Goal: Information Seeking & Learning: Learn about a topic

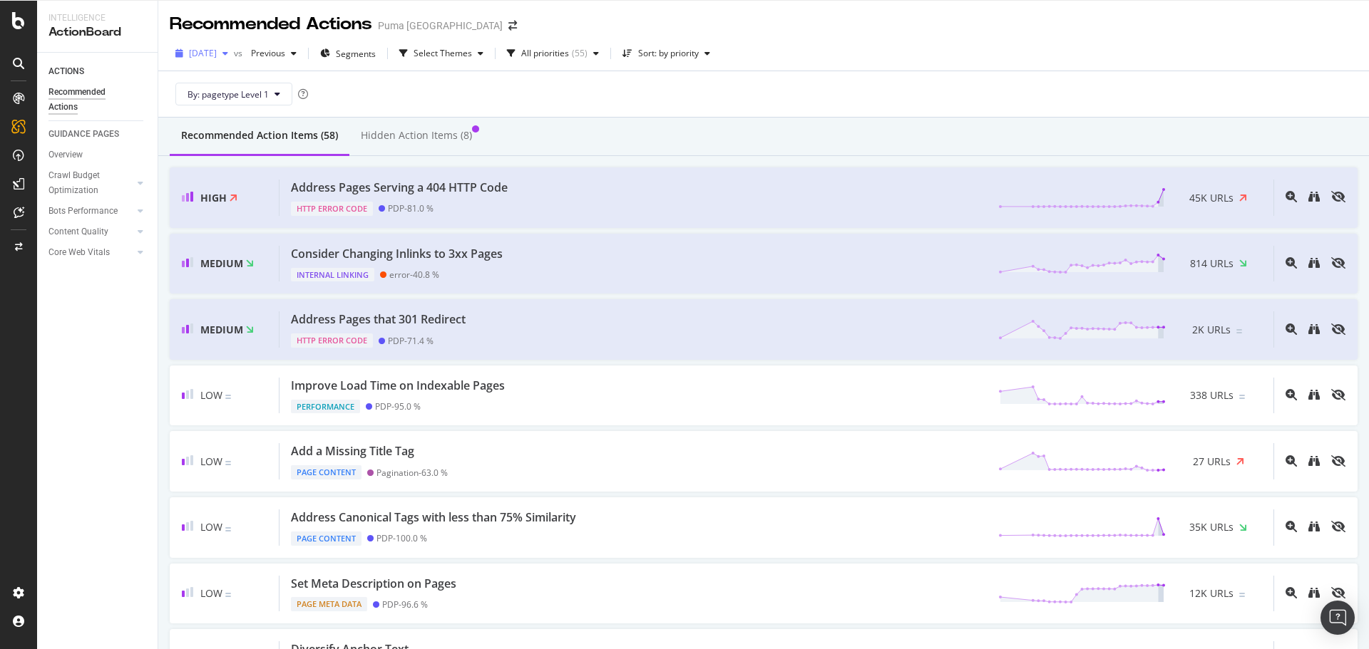
click at [215, 53] on span "[DATE]" at bounding box center [203, 53] width 28 height 12
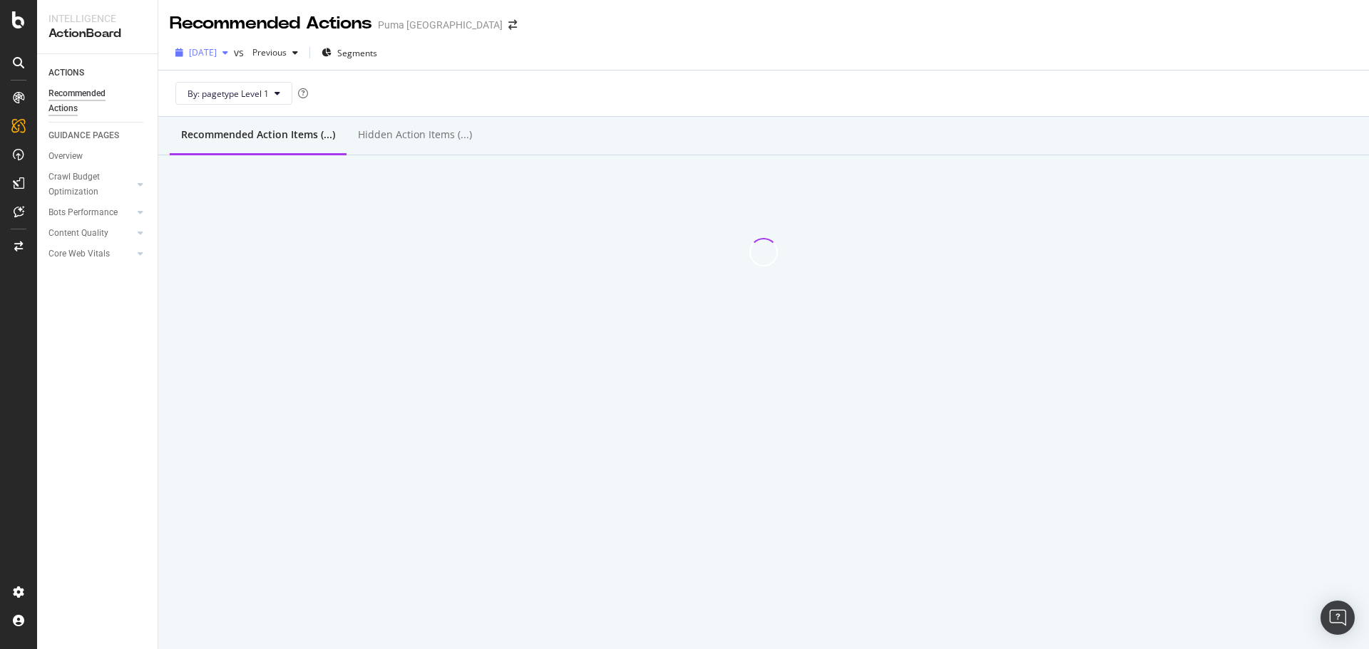
click at [217, 49] on span "[DATE]" at bounding box center [203, 52] width 28 height 12
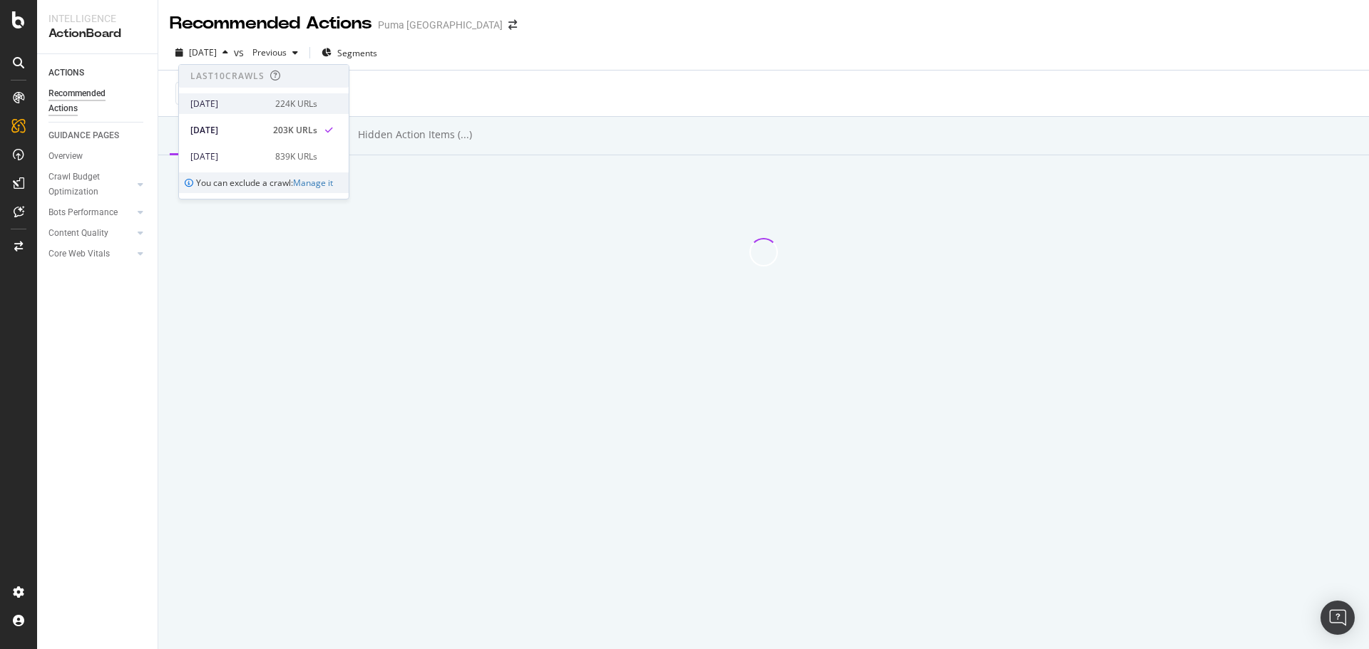
click at [262, 110] on div "[DATE] 224K URLs" at bounding box center [264, 103] width 170 height 21
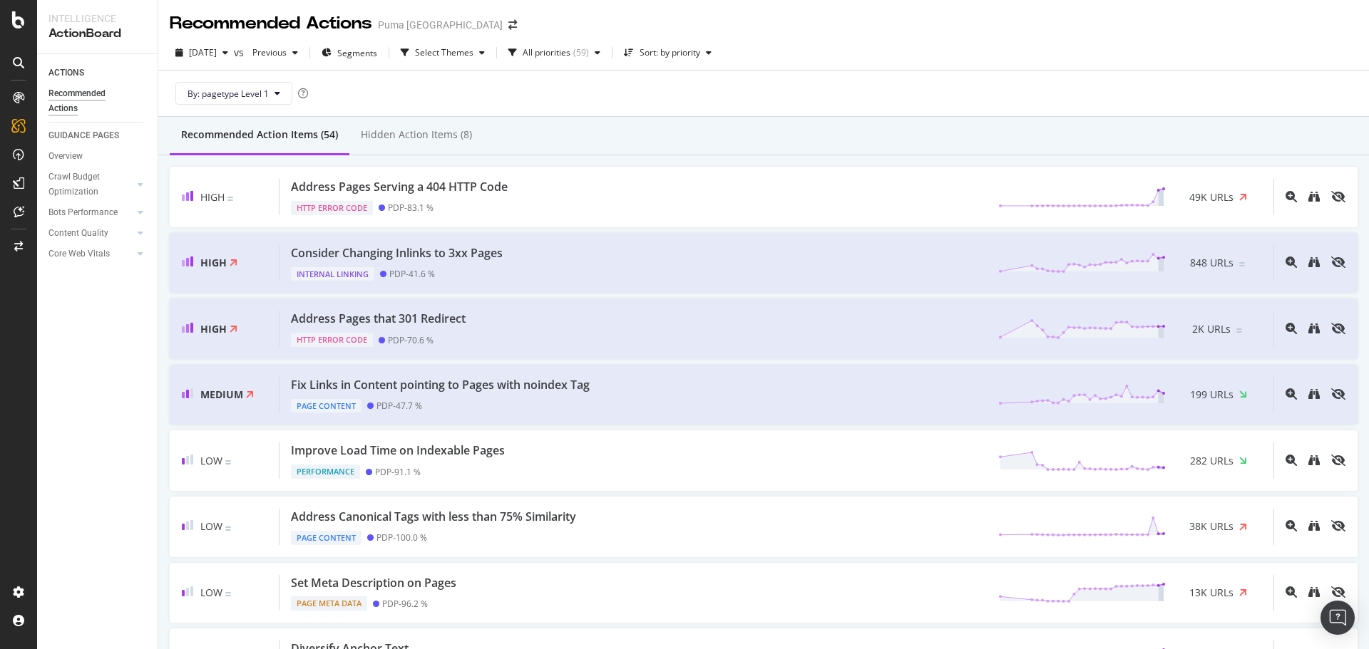
click at [1135, 81] on div "By: pagetype Level 1" at bounding box center [764, 94] width 1188 height 46
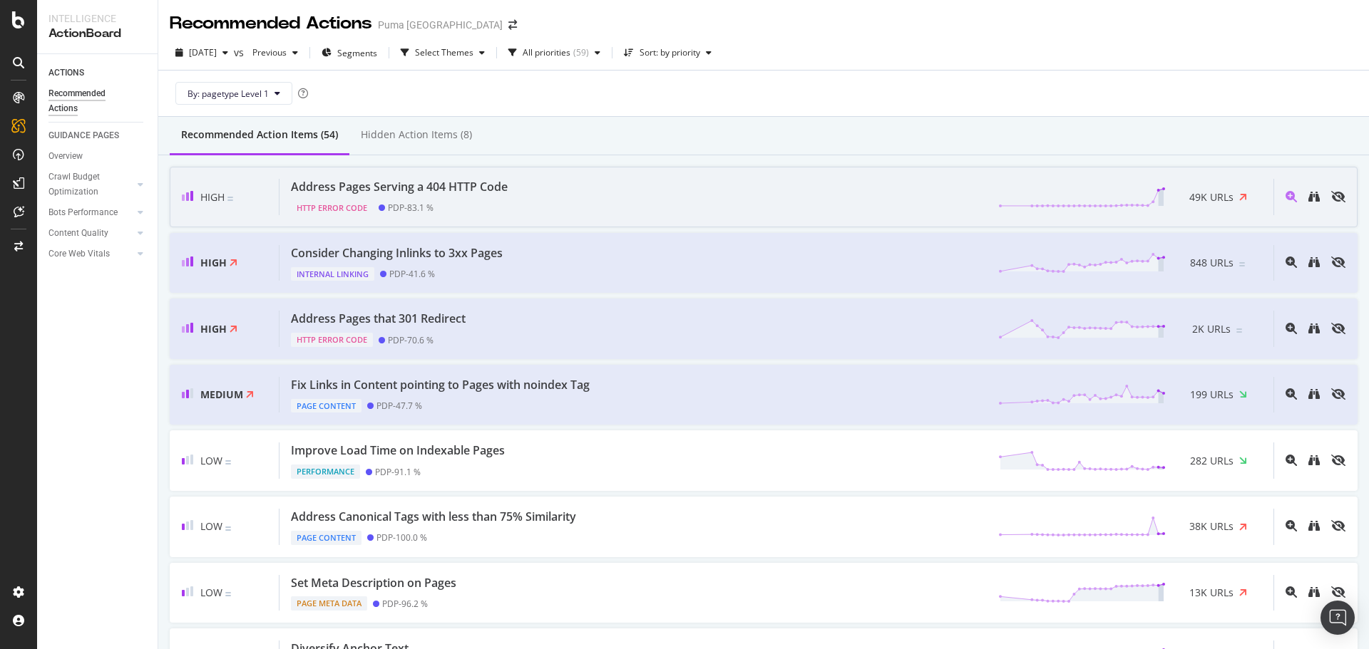
click at [783, 199] on div "Address Pages Serving a 404 HTTP Code HTTP Error Code PDP - 83.1 % 49K URLs" at bounding box center [776, 197] width 994 height 36
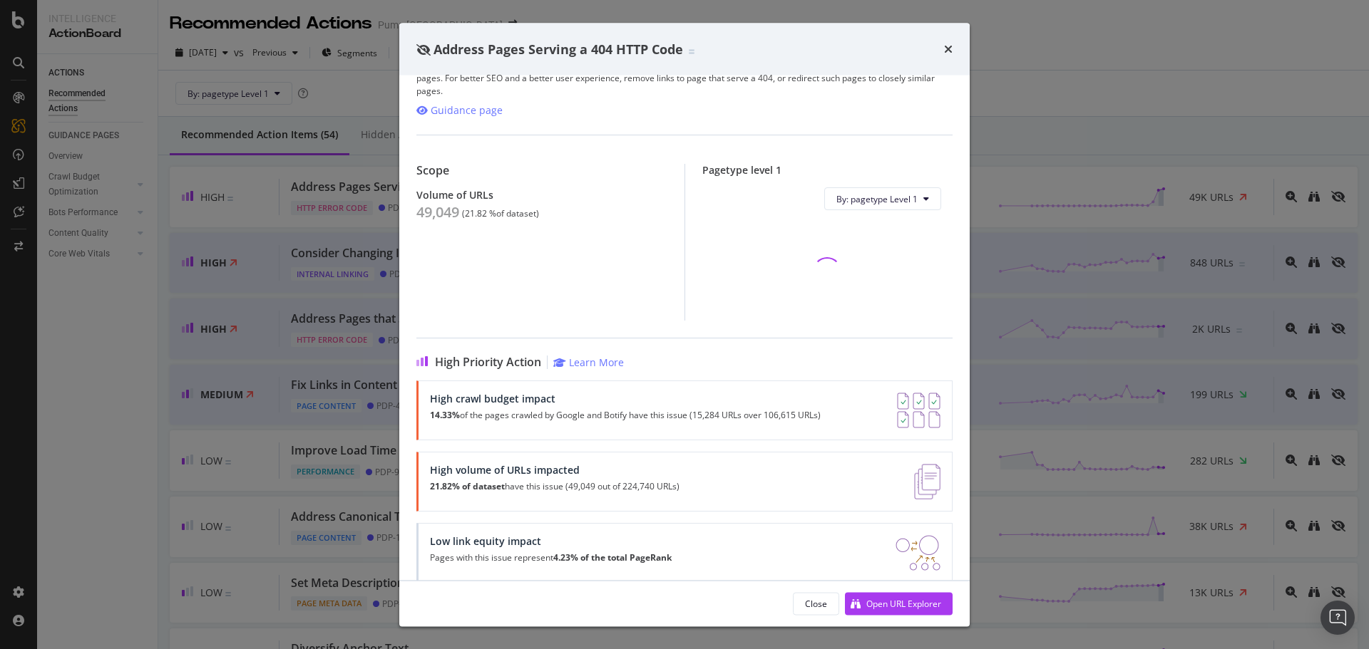
scroll to position [66, 0]
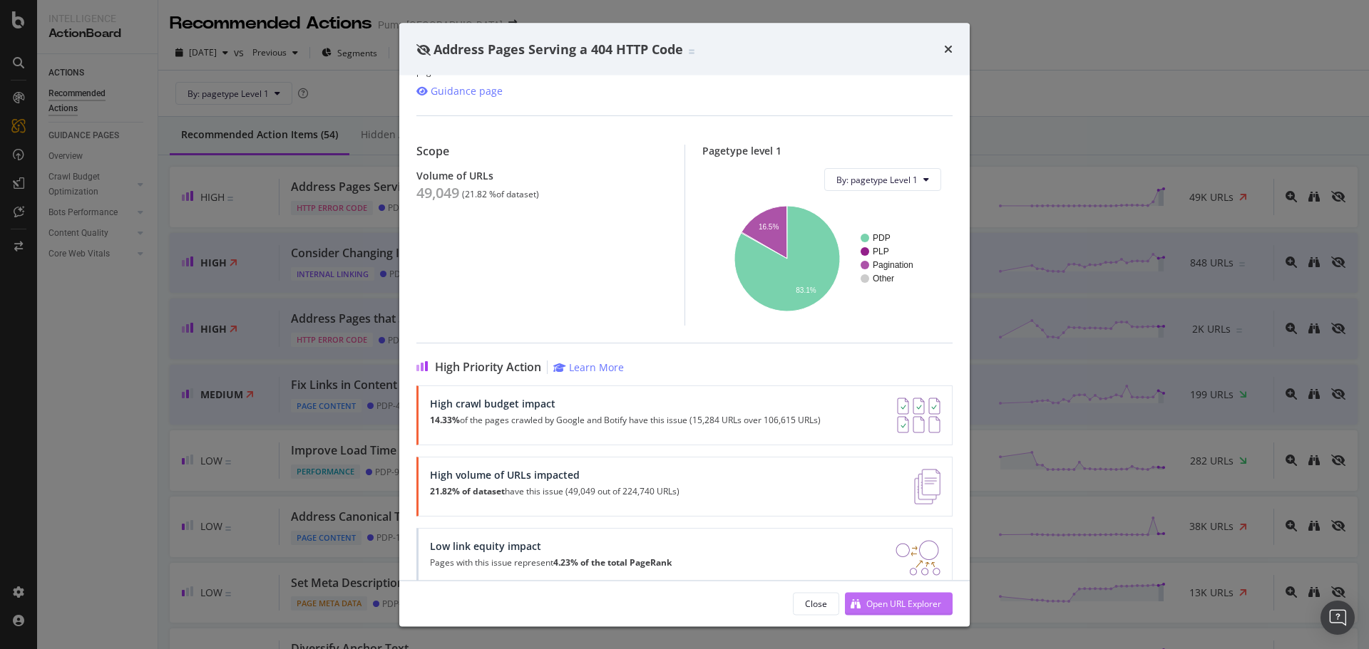
click at [900, 607] on div "Open URL Explorer" at bounding box center [903, 603] width 75 height 12
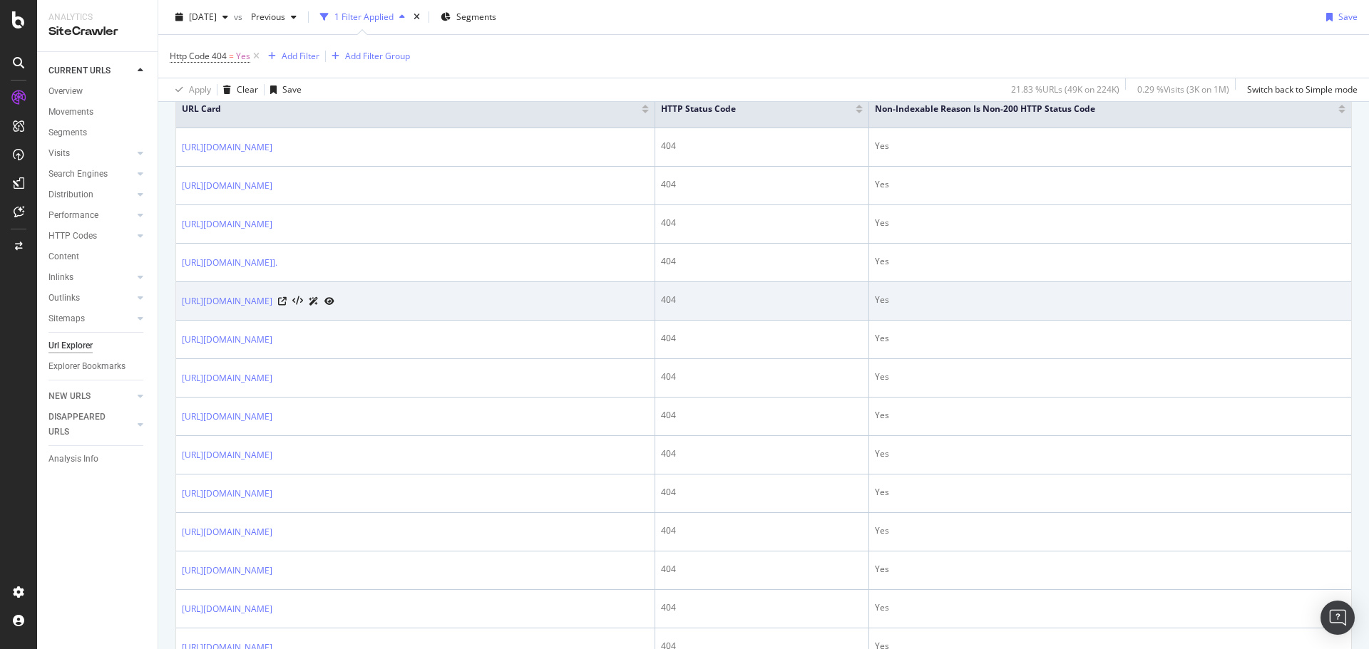
scroll to position [428, 0]
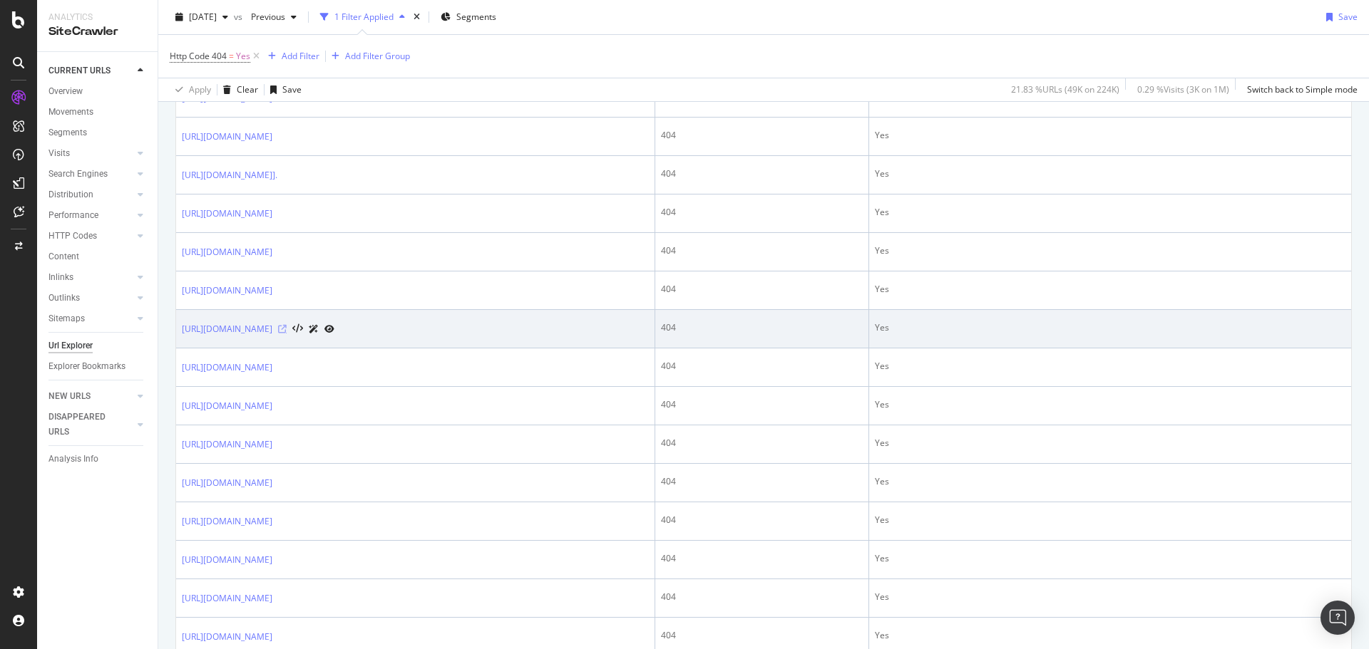
click at [287, 329] on icon at bounding box center [282, 329] width 9 height 9
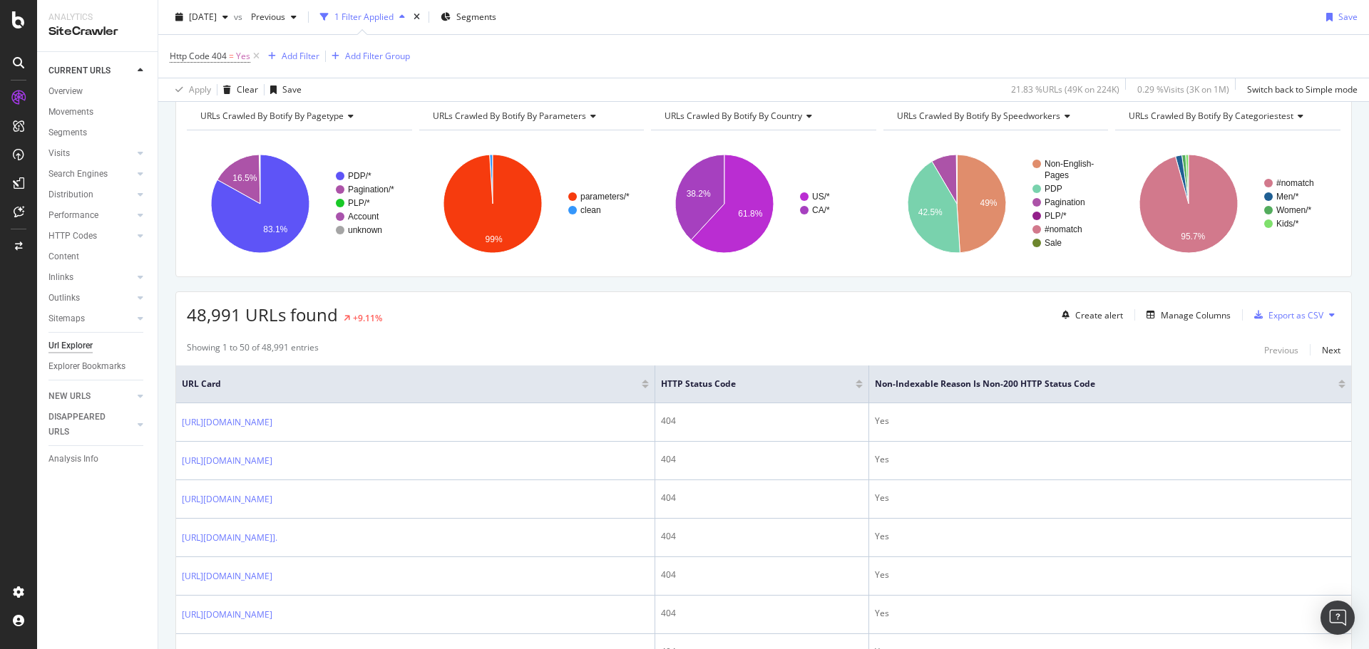
scroll to position [143, 0]
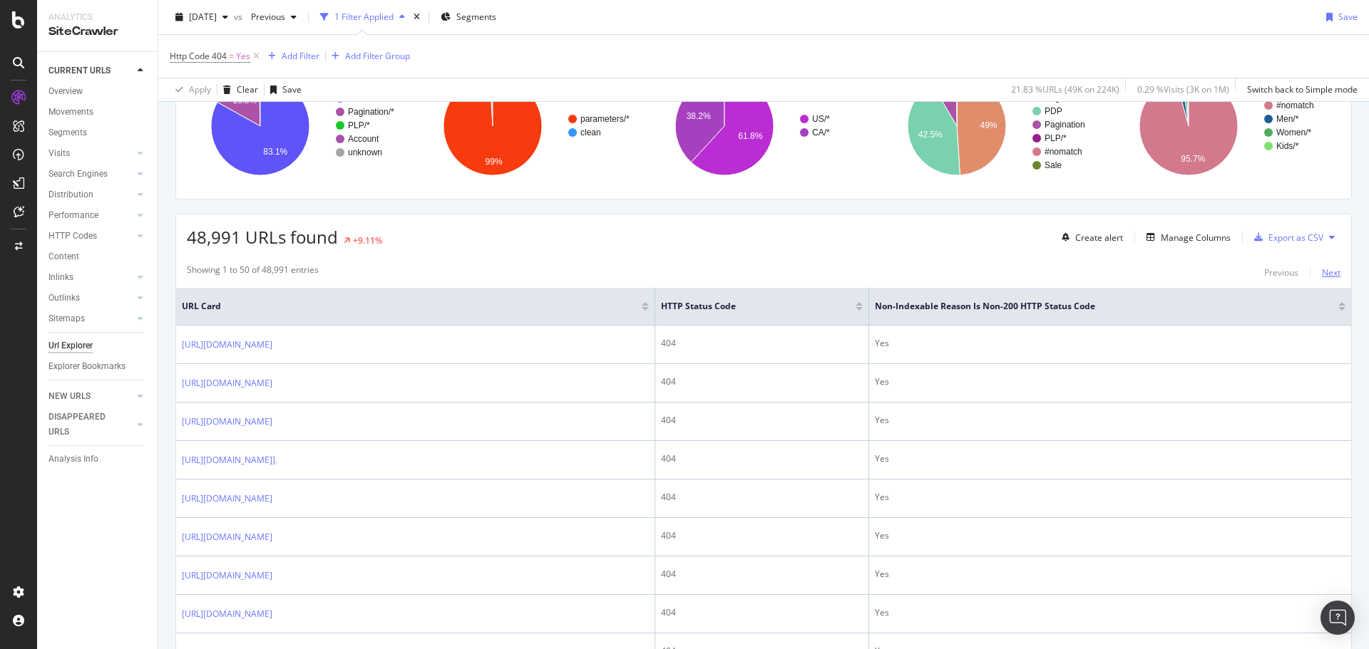
click at [1325, 273] on div "Next" at bounding box center [1331, 273] width 19 height 12
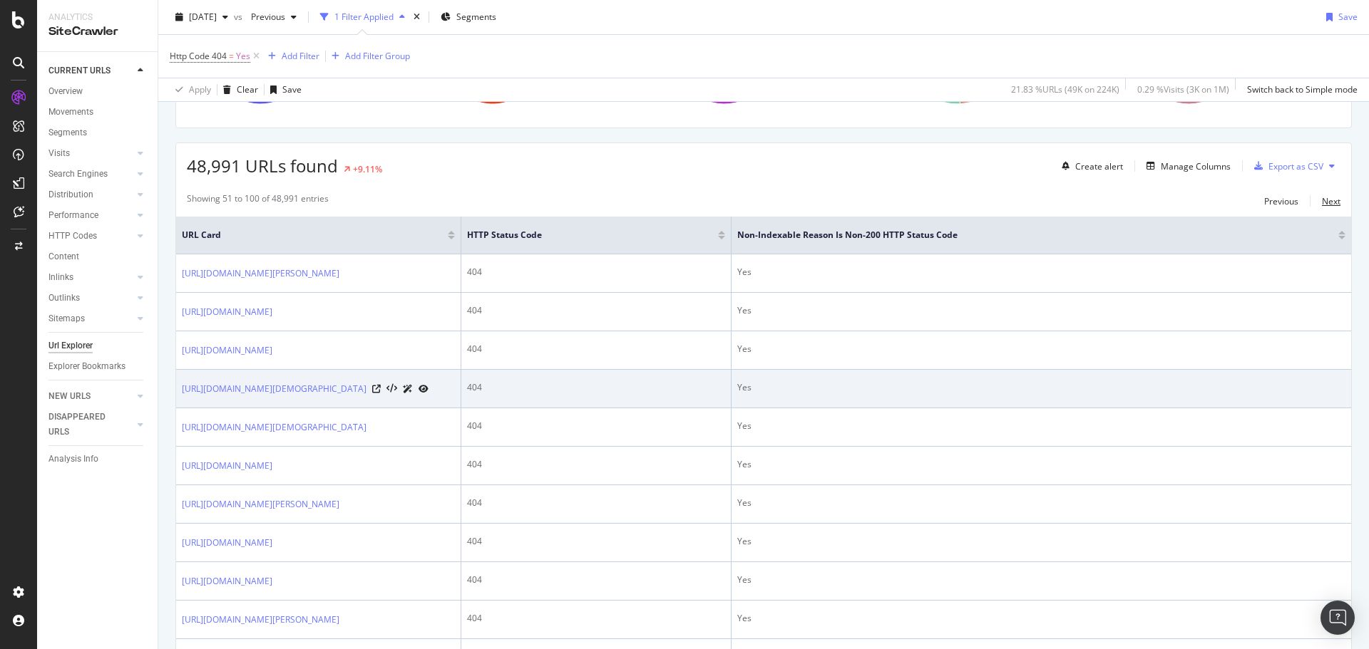
scroll to position [285, 0]
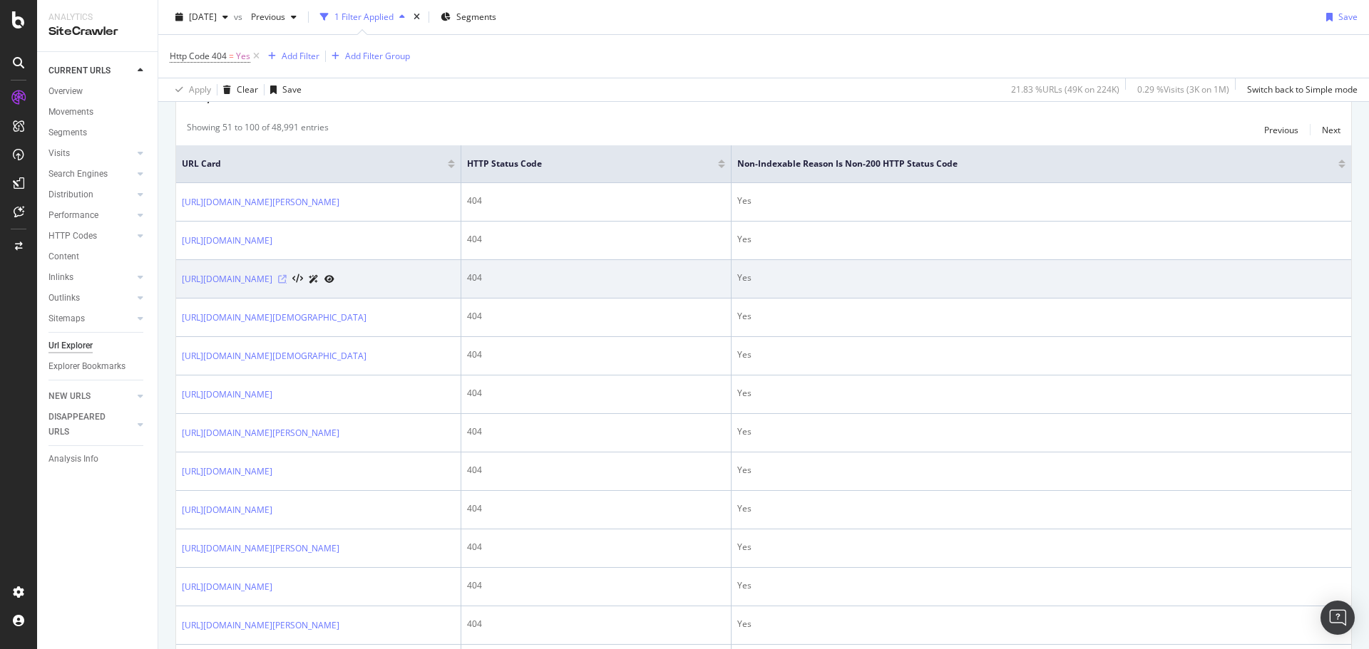
click at [287, 284] on icon at bounding box center [282, 279] width 9 height 9
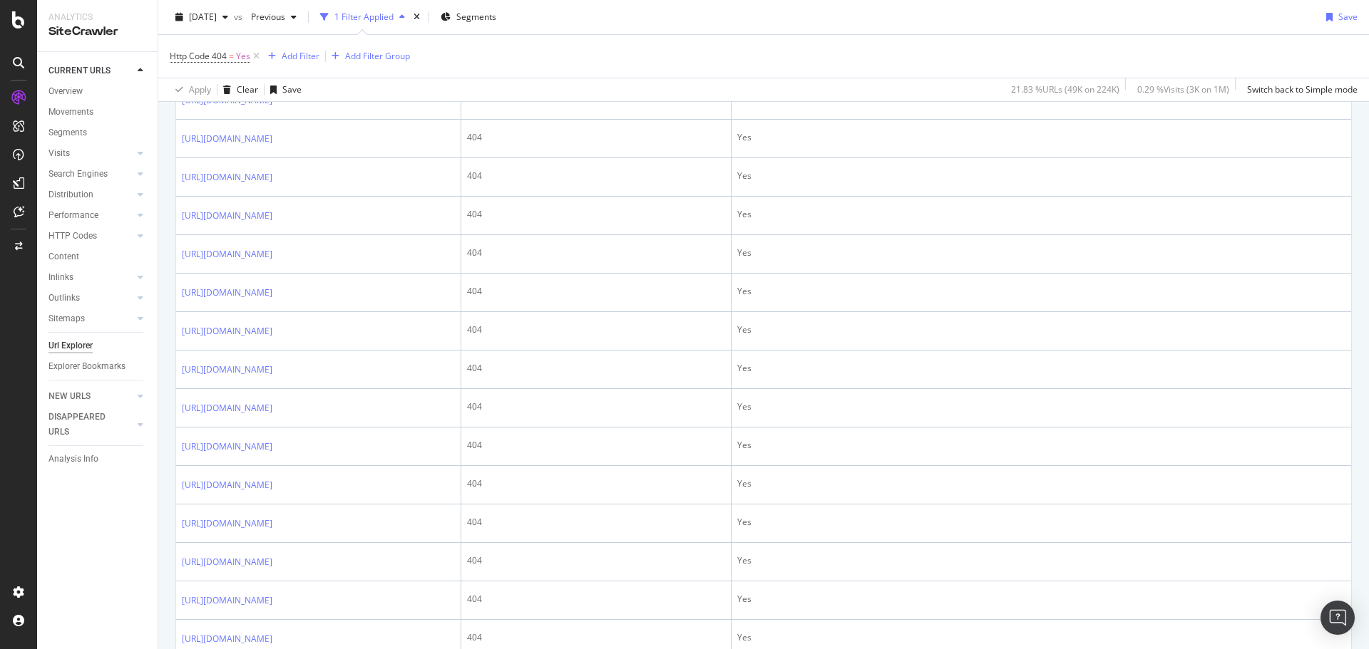
scroll to position [1497, 0]
